Goal: Check status: Check status

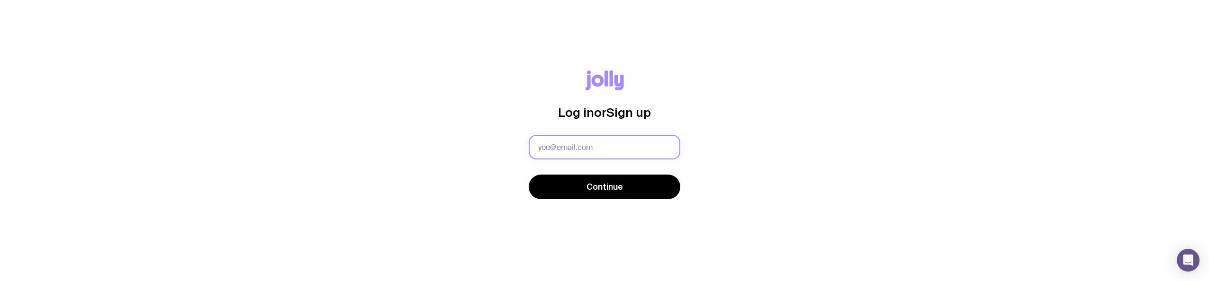
click at [599, 150] on input "text" at bounding box center [605, 147] width 152 height 25
click at [604, 142] on input "text" at bounding box center [605, 147] width 152 height 25
type input "[PERSON_NAME][EMAIL_ADDRESS][PERSON_NAME][DOMAIN_NAME]"
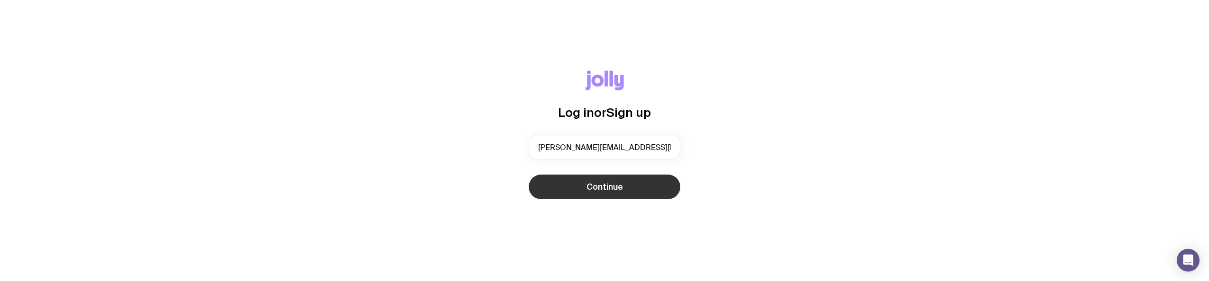
click at [600, 186] on span "Continue" at bounding box center [605, 187] width 36 height 11
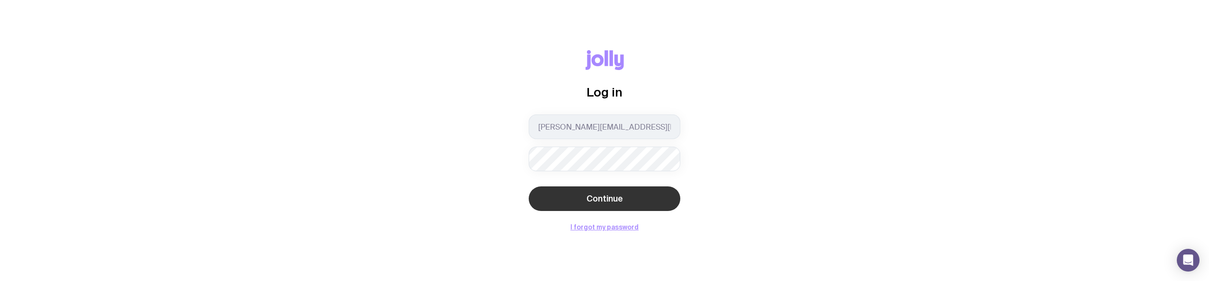
click at [646, 193] on button "Continue" at bounding box center [605, 199] width 152 height 25
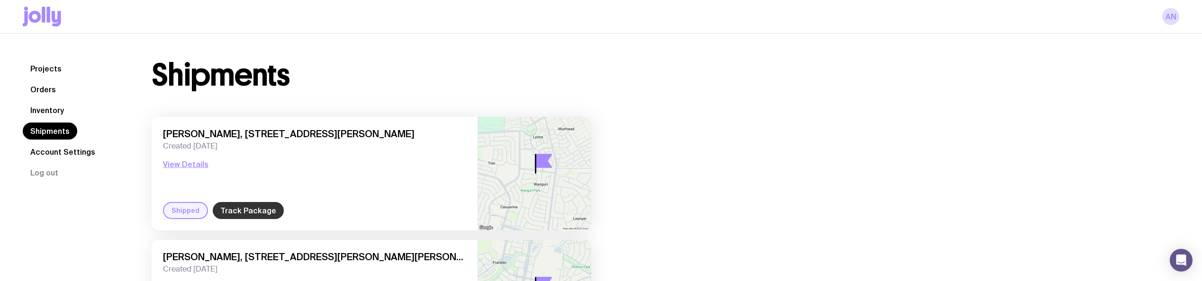
click at [221, 208] on link "Track Package" at bounding box center [248, 210] width 71 height 17
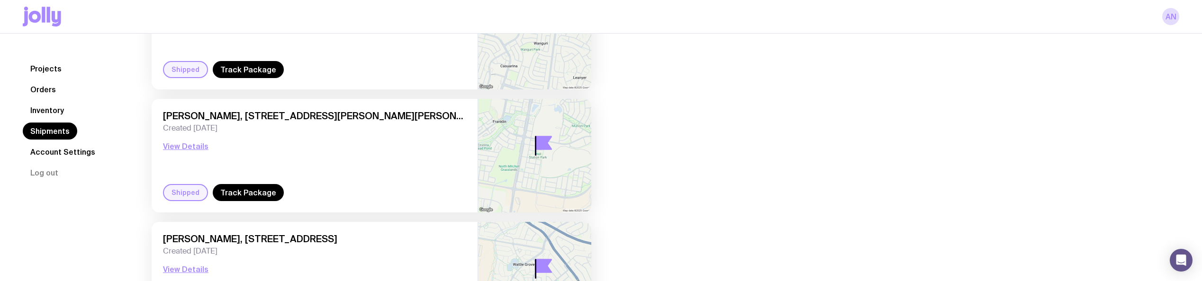
scroll to position [142, 0]
click at [260, 193] on link "Track Package" at bounding box center [248, 191] width 71 height 17
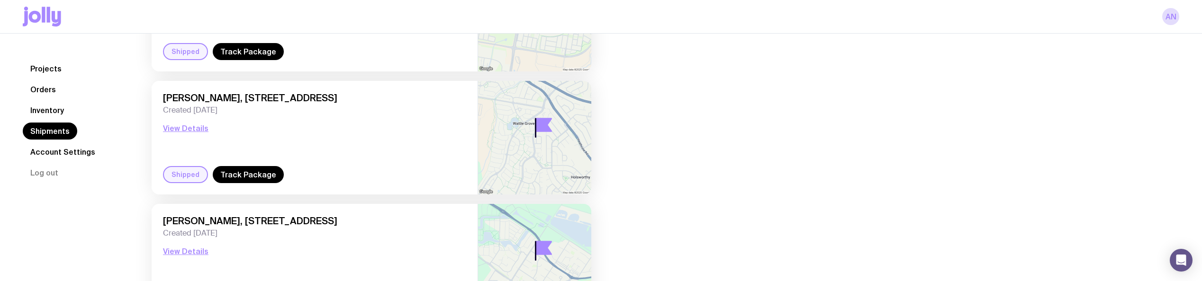
scroll to position [284, 0]
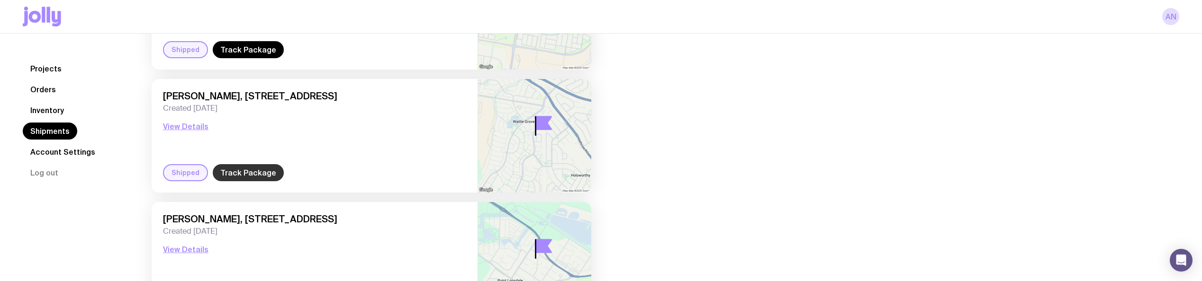
click at [250, 175] on link "Track Package" at bounding box center [248, 172] width 71 height 17
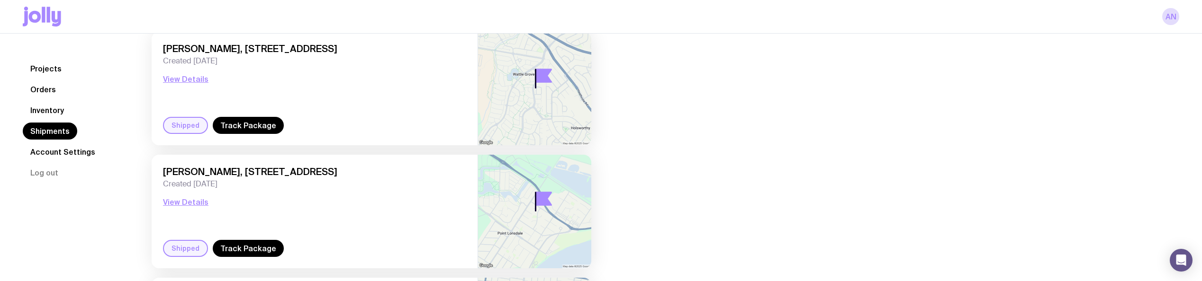
scroll to position [379, 0]
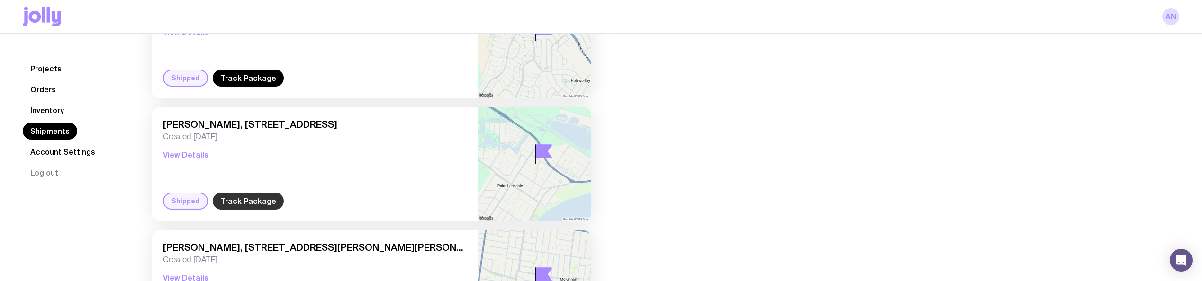
click at [252, 201] on link "Track Package" at bounding box center [248, 201] width 71 height 17
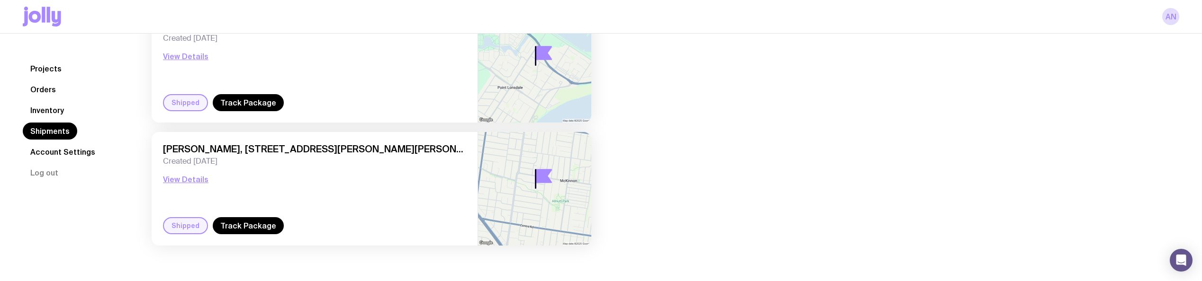
scroll to position [478, 0]
click at [249, 220] on link "Track Package" at bounding box center [248, 225] width 71 height 17
